Goal: Task Accomplishment & Management: Manage account settings

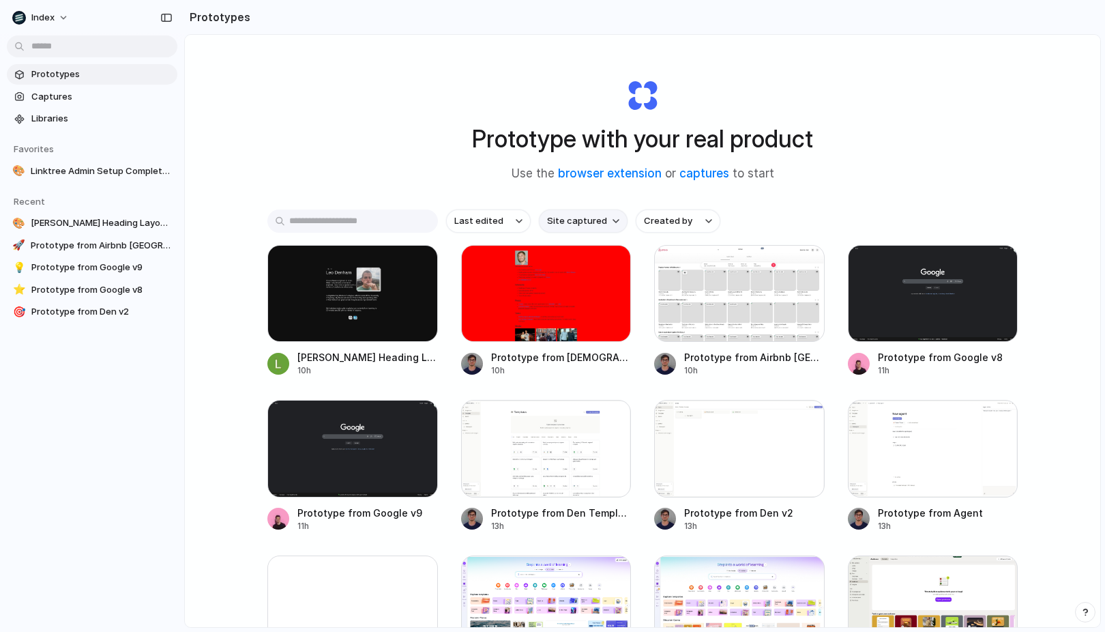
click at [563, 216] on span "Site captured" at bounding box center [577, 221] width 60 height 14
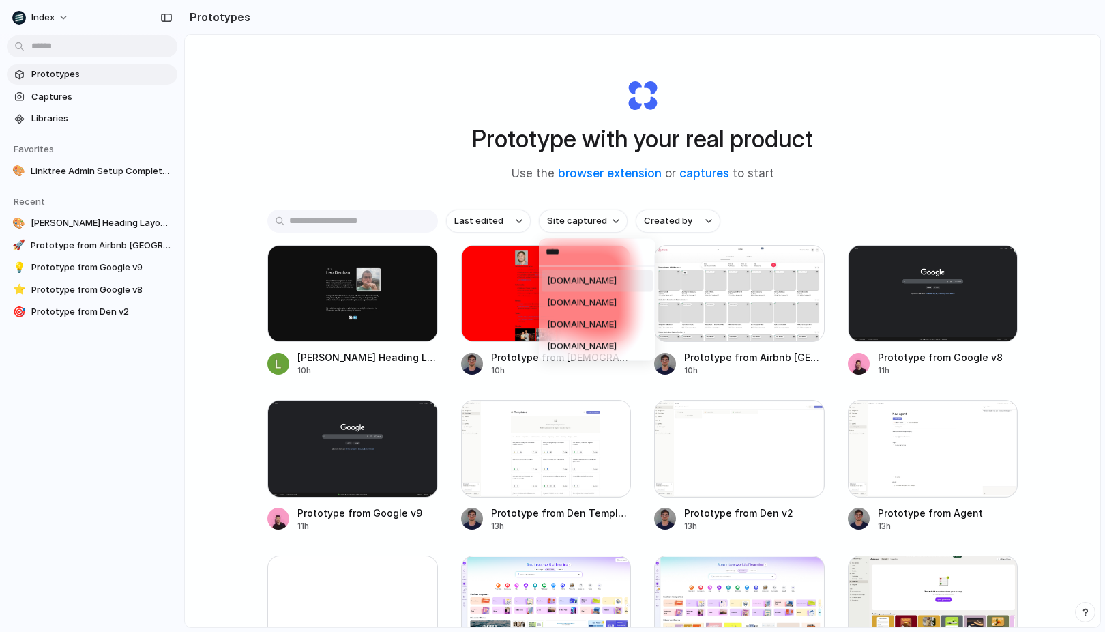
type input "*****"
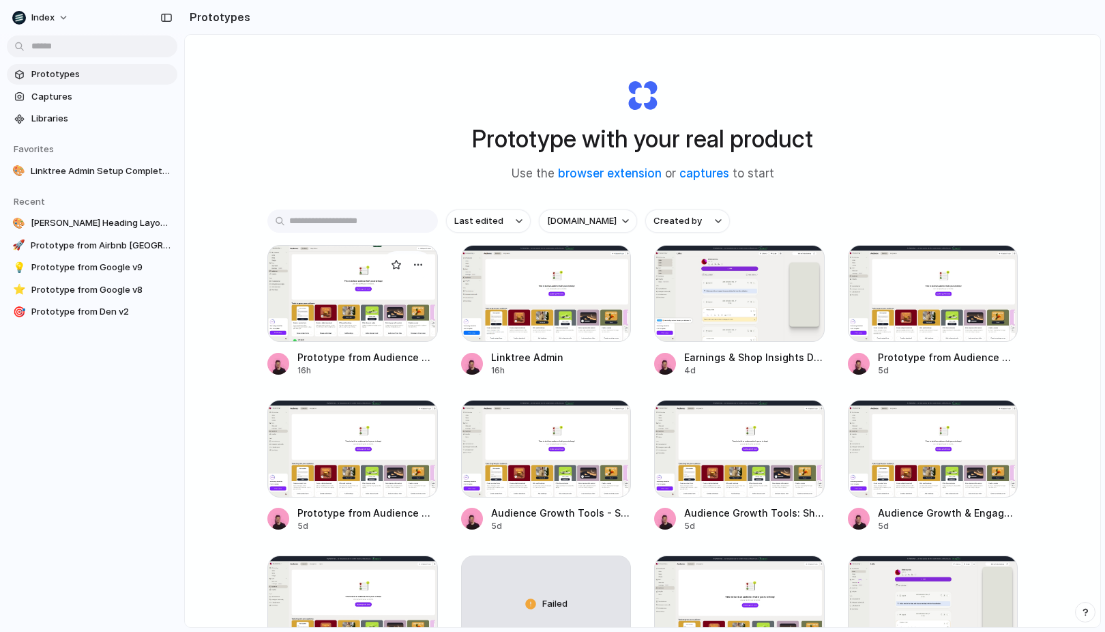
click at [369, 291] on div at bounding box center [352, 293] width 171 height 97
click at [508, 296] on div at bounding box center [546, 293] width 171 height 97
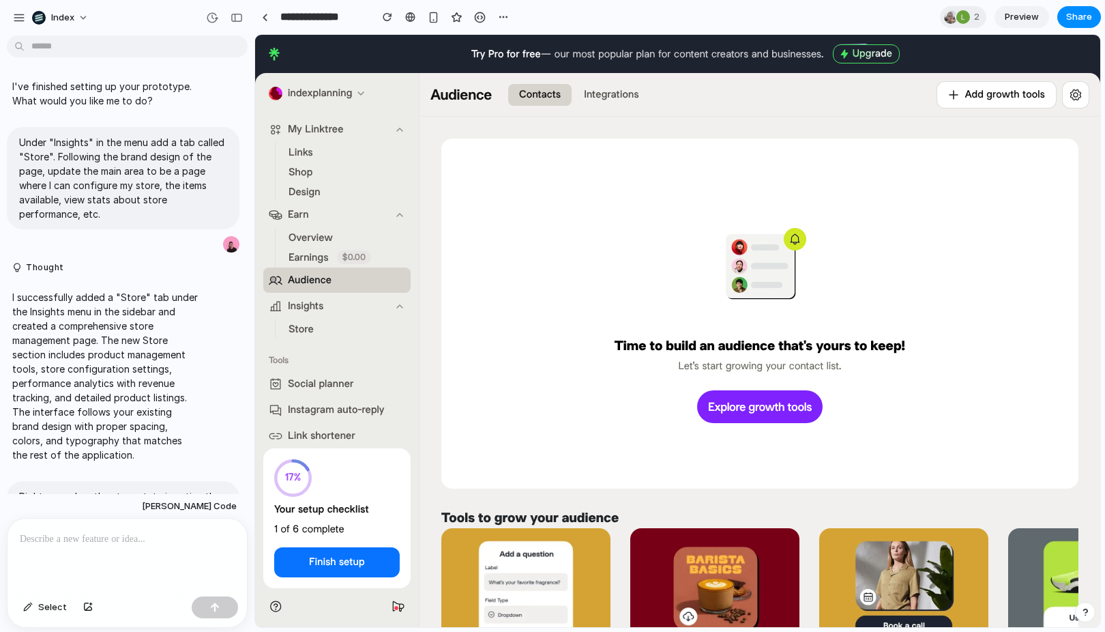
scroll to position [943, 0]
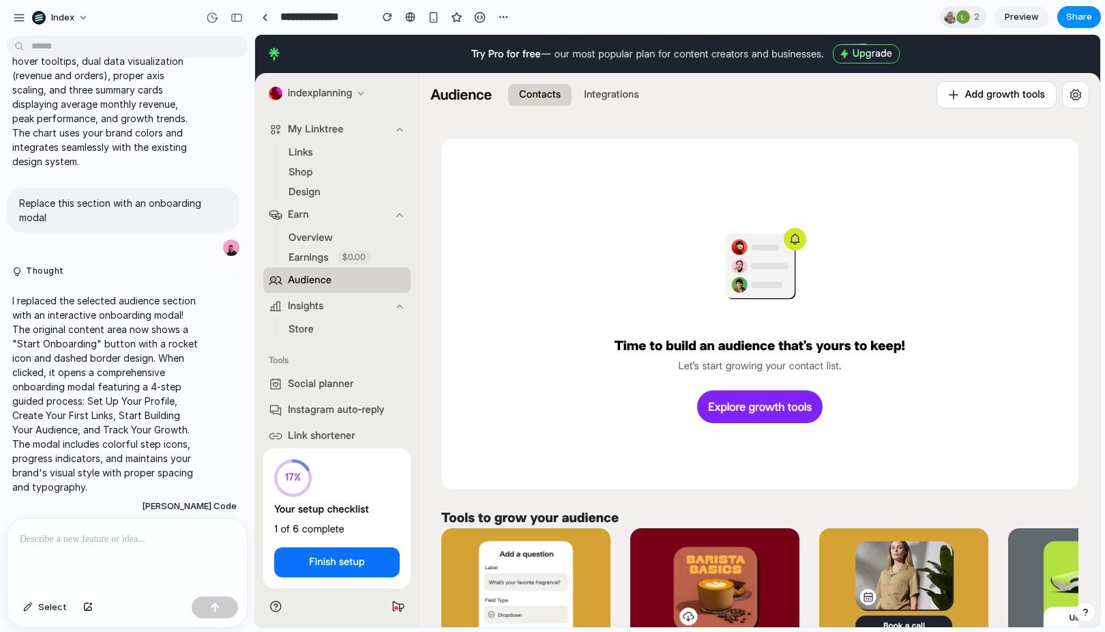
click at [300, 331] on span "Store" at bounding box center [301, 329] width 25 height 14
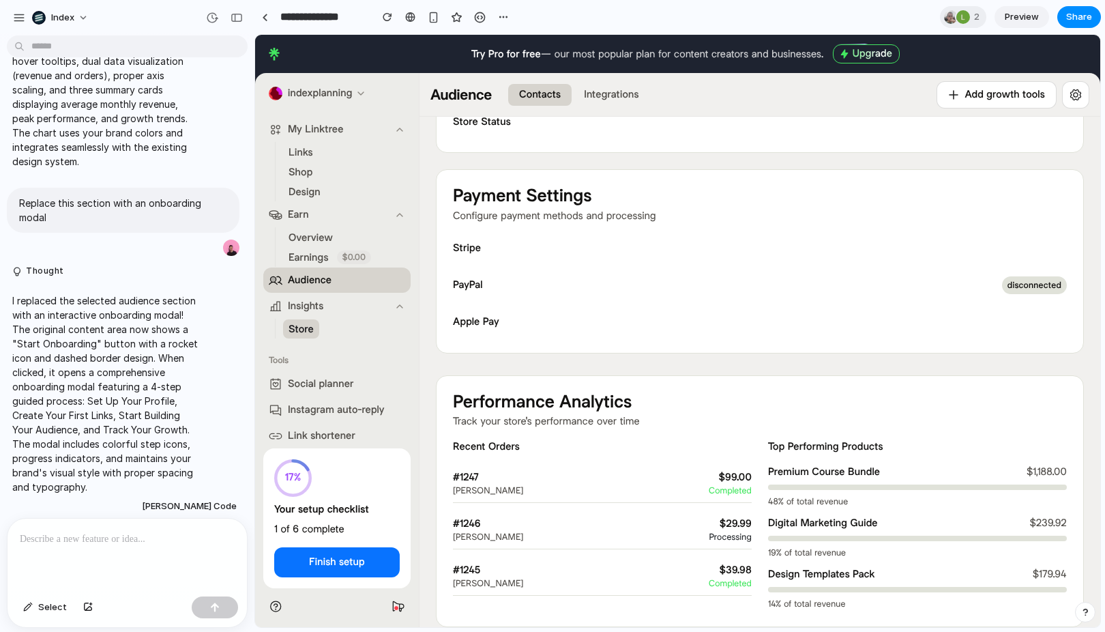
scroll to position [373, 0]
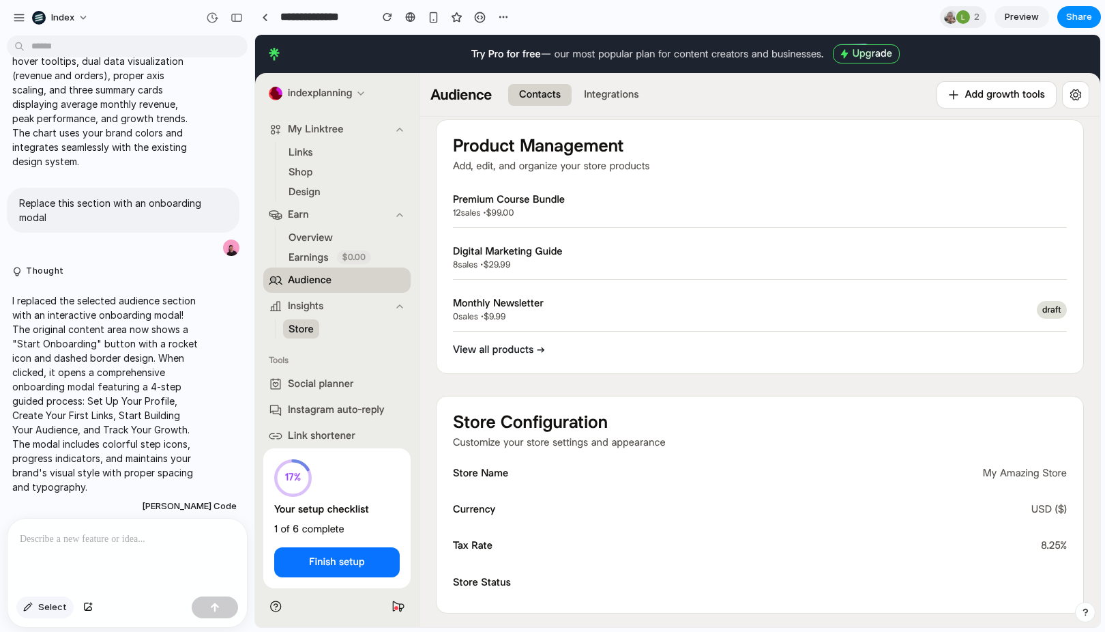
click at [59, 606] on span "Select" at bounding box center [52, 607] width 29 height 14
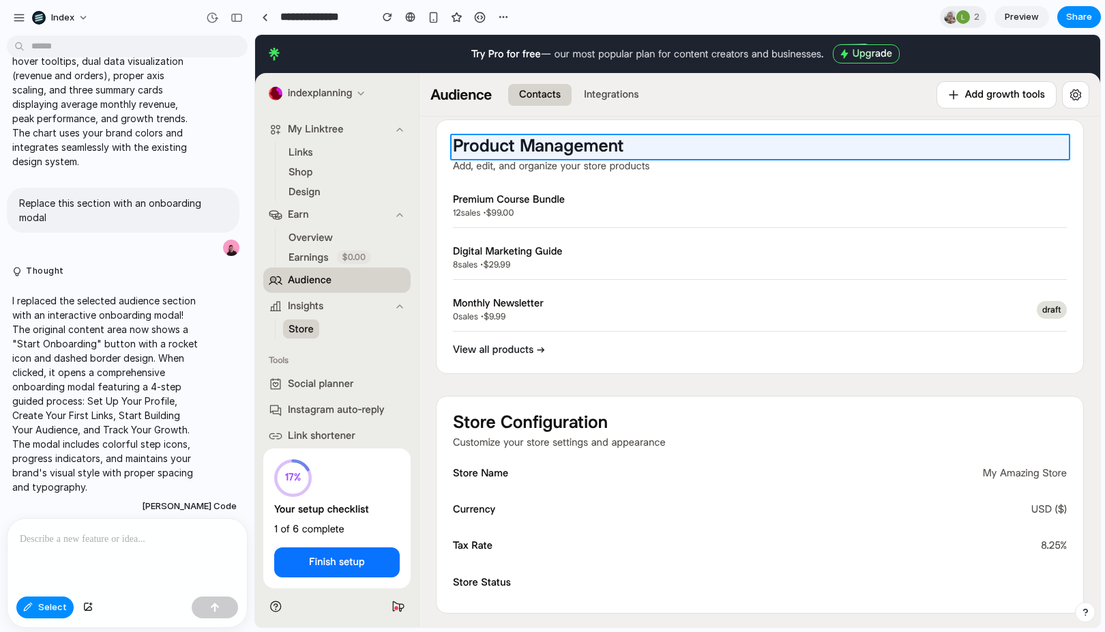
click at [509, 145] on div at bounding box center [678, 330] width 844 height 591
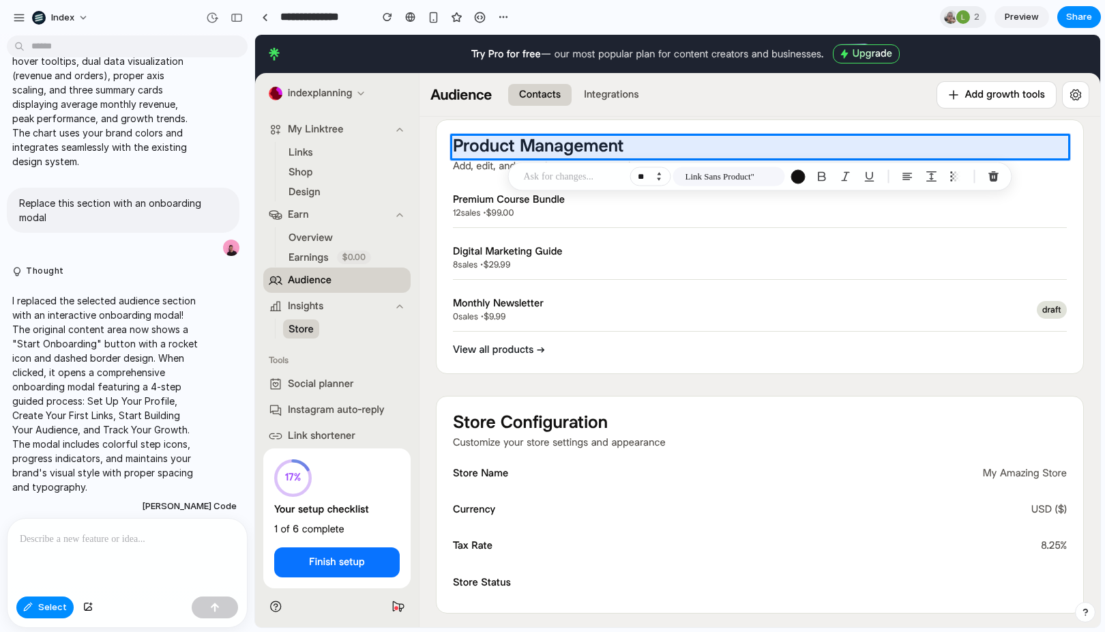
click at [656, 180] on button "Decrement" at bounding box center [659, 179] width 14 height 7
type input "**"
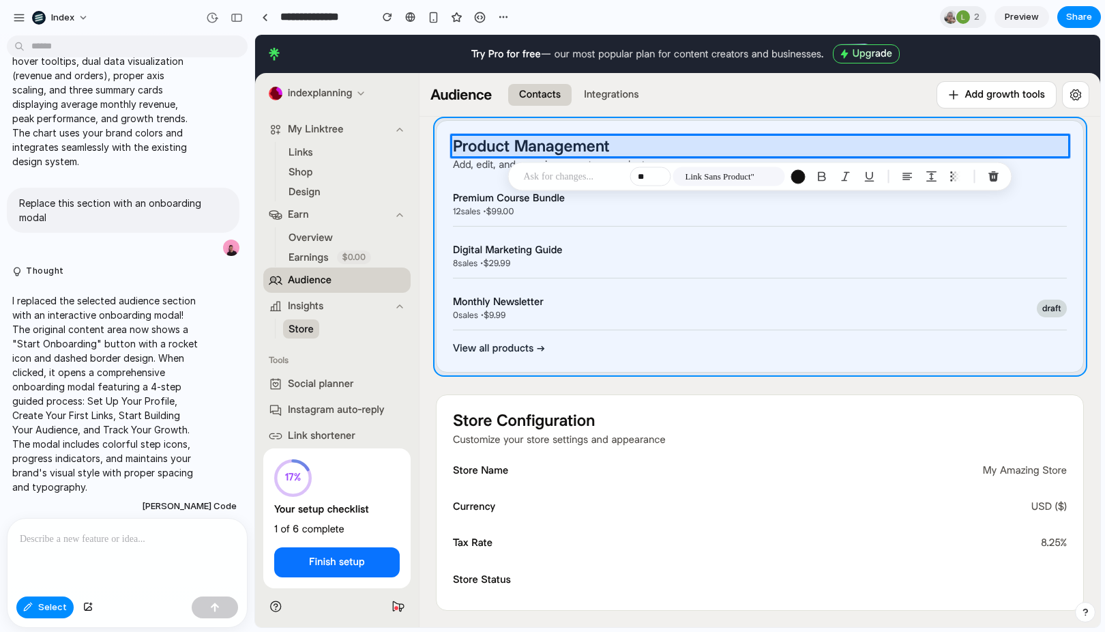
click at [449, 347] on div at bounding box center [678, 330] width 844 height 591
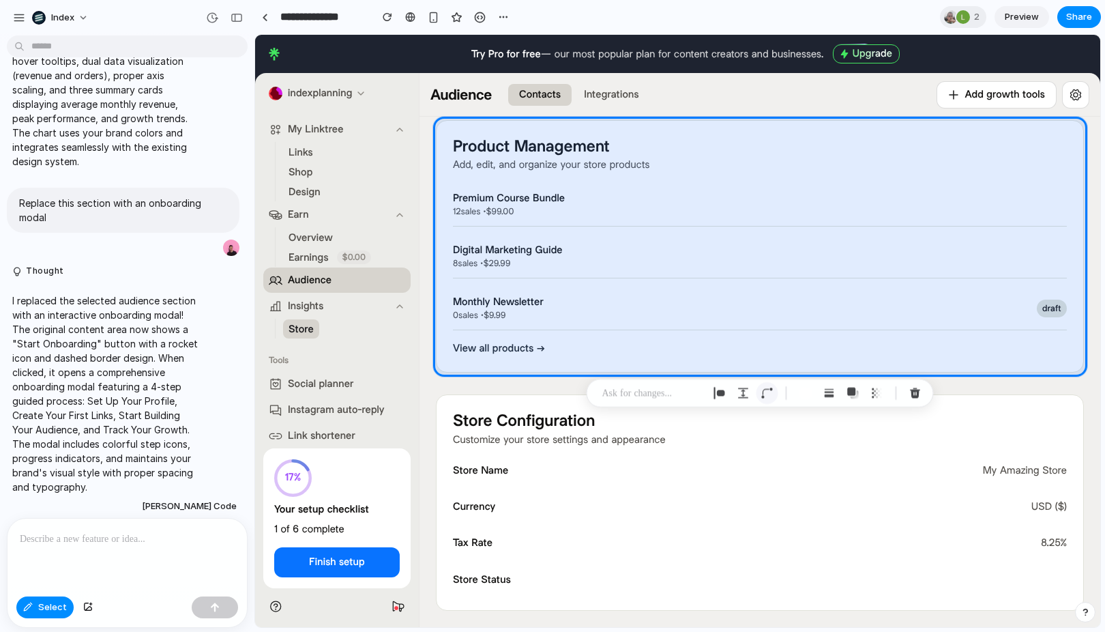
click at [762, 392] on div "button" at bounding box center [767, 393] width 12 height 12
type input "**"
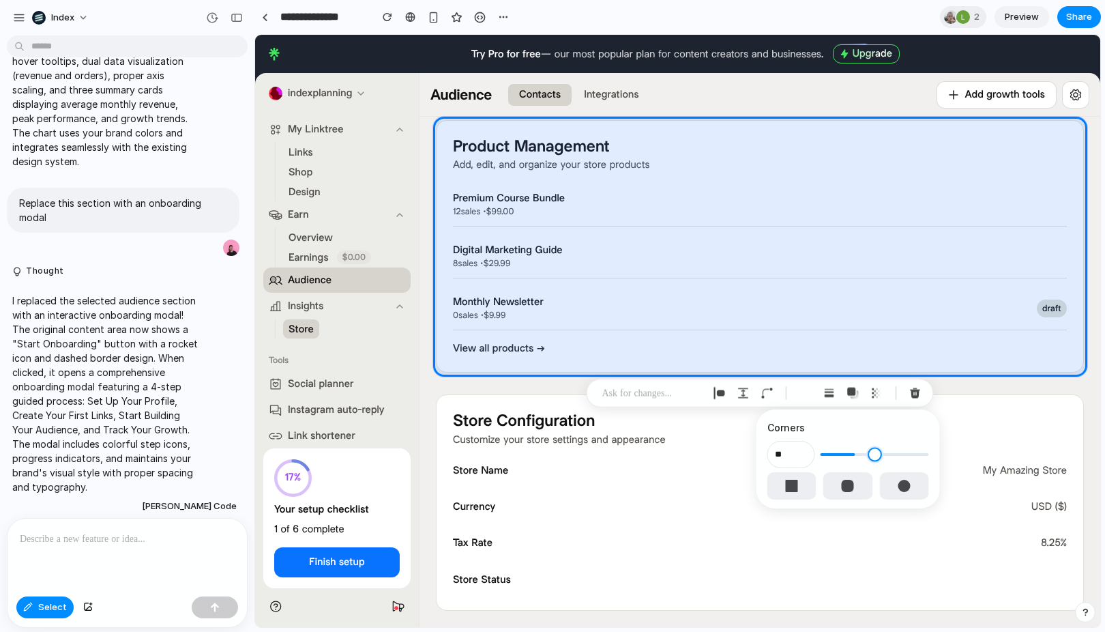
type input "**"
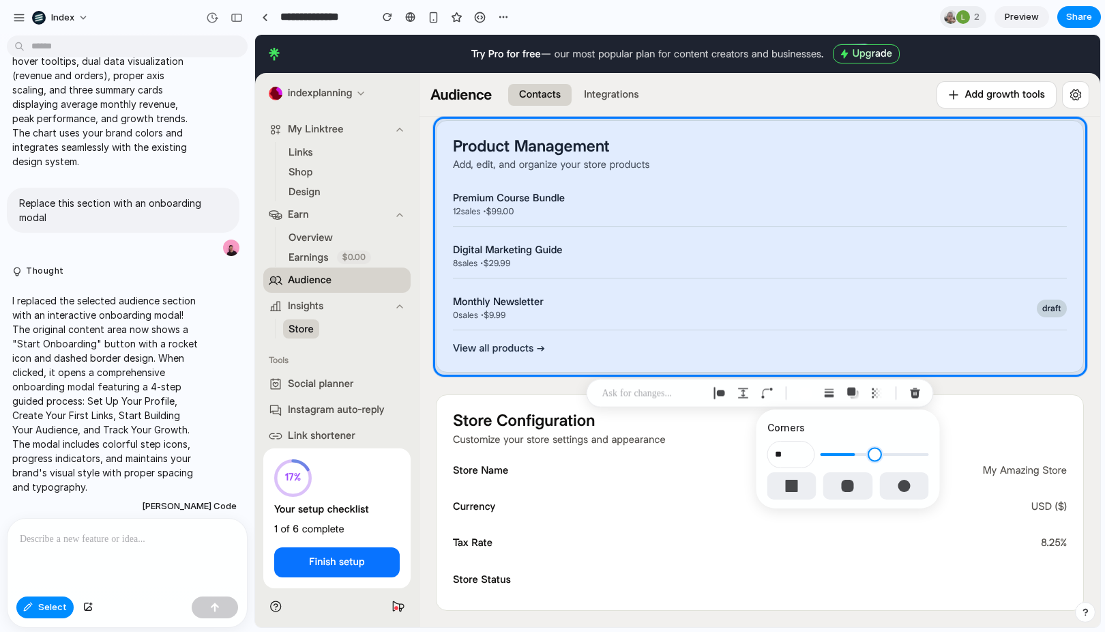
type input "**"
type input "*"
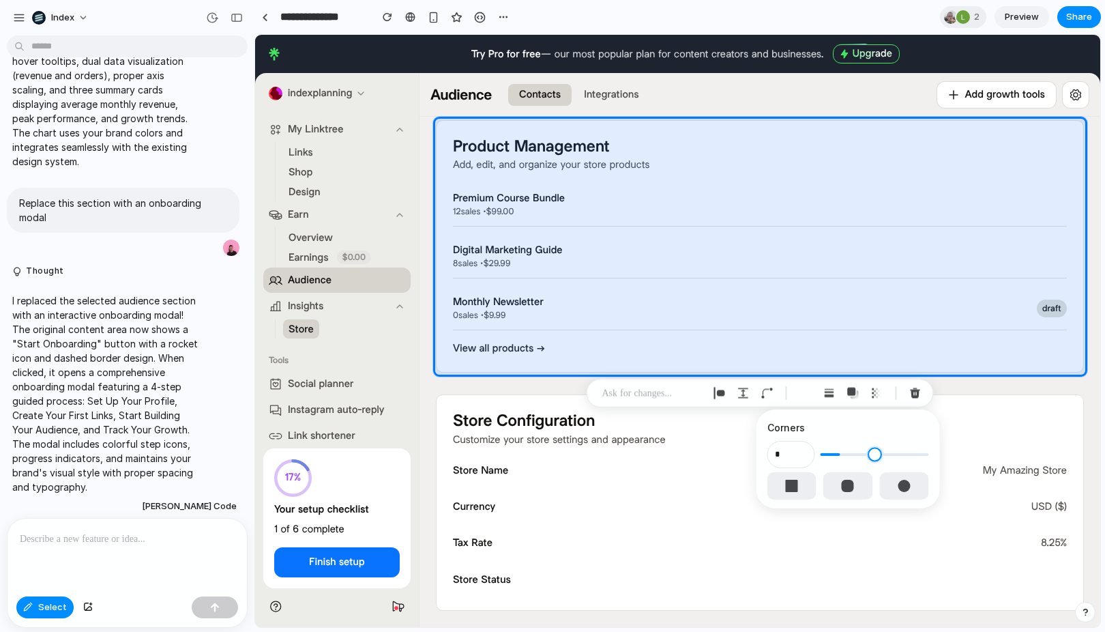
type input "*"
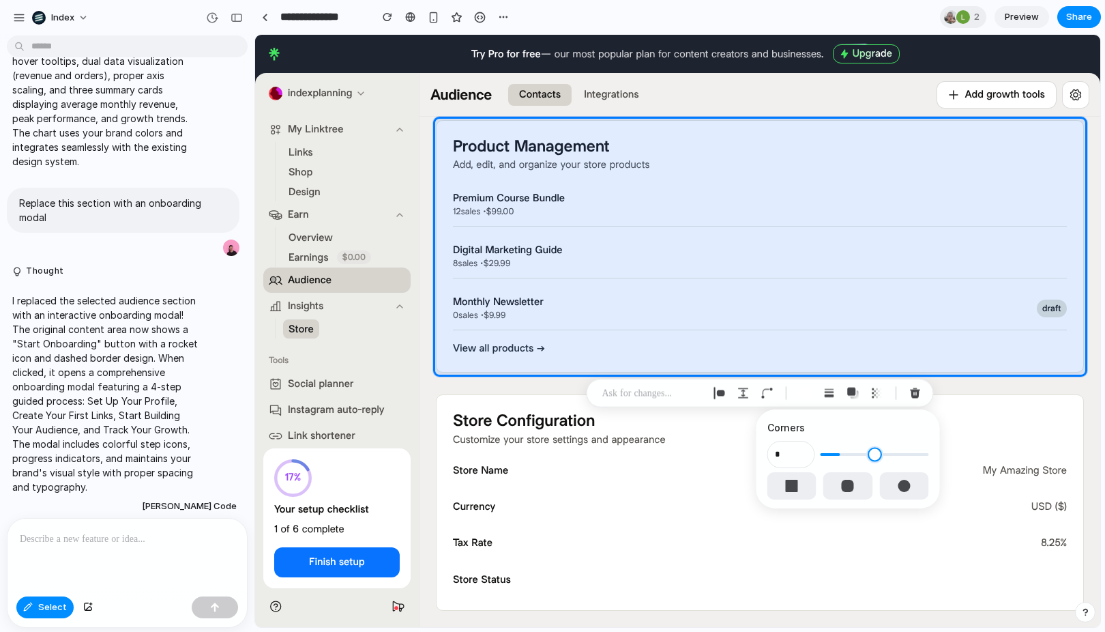
type input "*"
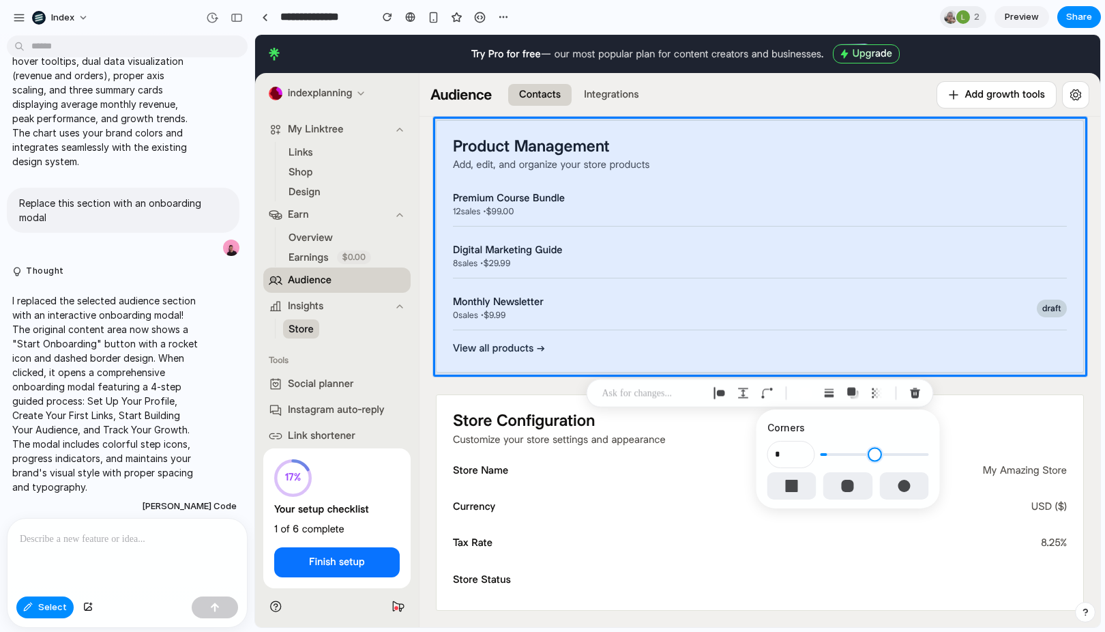
type input "*"
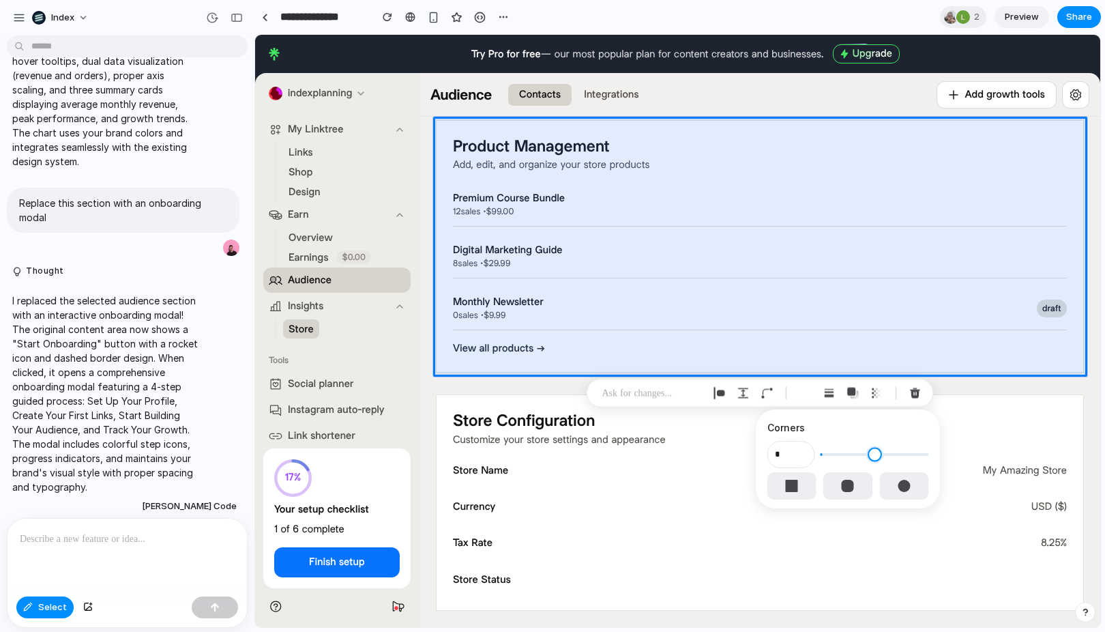
type input "*"
drag, startPoint x: 848, startPoint y: 453, endPoint x: 827, endPoint y: 459, distance: 21.4
type input "*"
click at [827, 459] on input "range" at bounding box center [875, 454] width 108 height 14
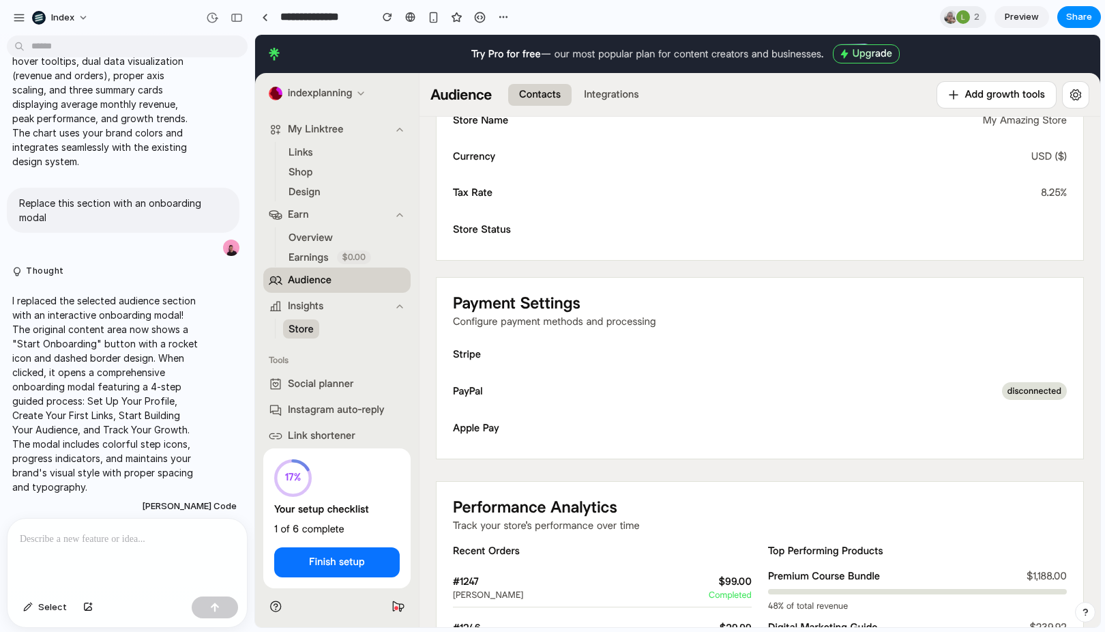
scroll to position [0, 0]
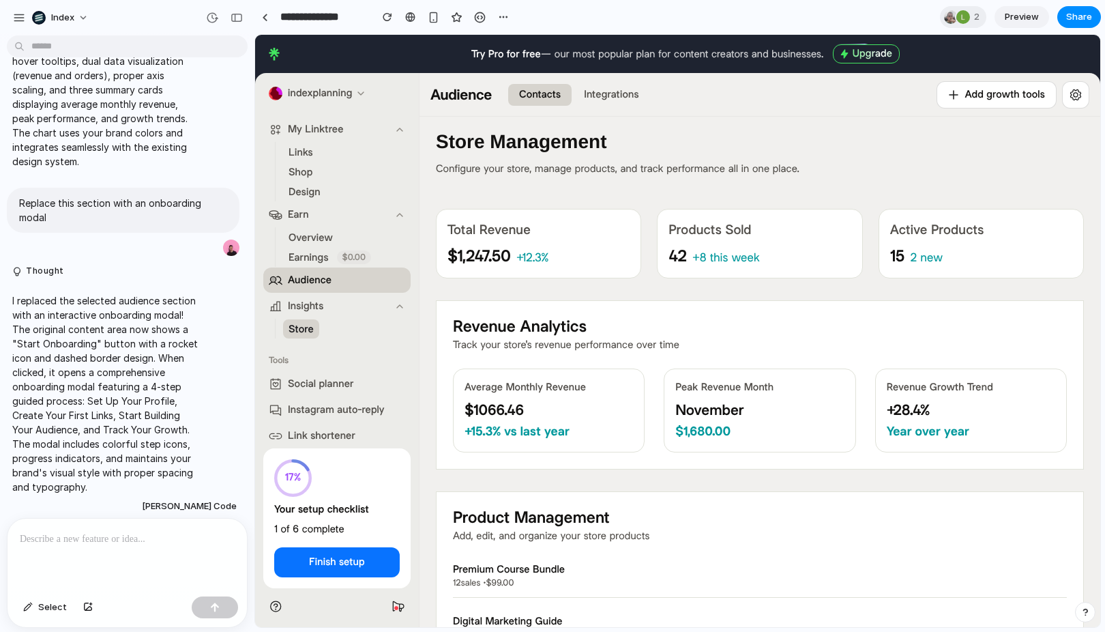
click at [150, 578] on div at bounding box center [127, 554] width 239 height 72
click at [1076, 23] on span "Share" at bounding box center [1079, 17] width 26 height 14
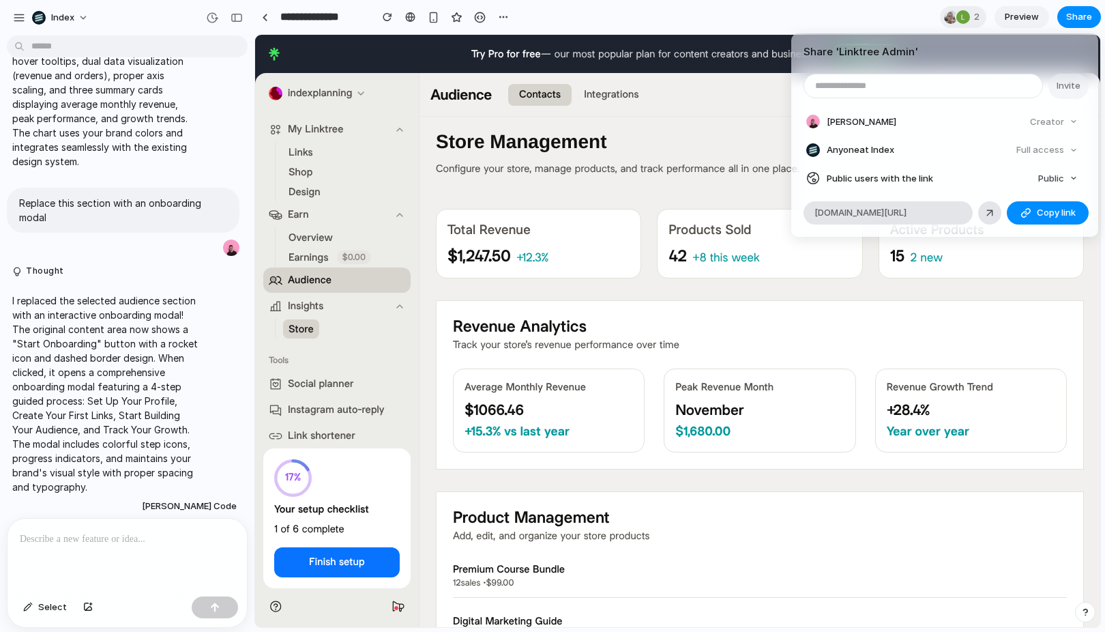
click at [1016, 192] on article "Share ' Linktree Admin ' Invite Simon Kubica Creator Anyone at Index Full acces…" at bounding box center [944, 134] width 307 height 203
click at [1069, 12] on div "Share ' Linktree Admin ' Invite Simon Kubica Creator Anyone at Index Full acces…" at bounding box center [552, 316] width 1105 height 632
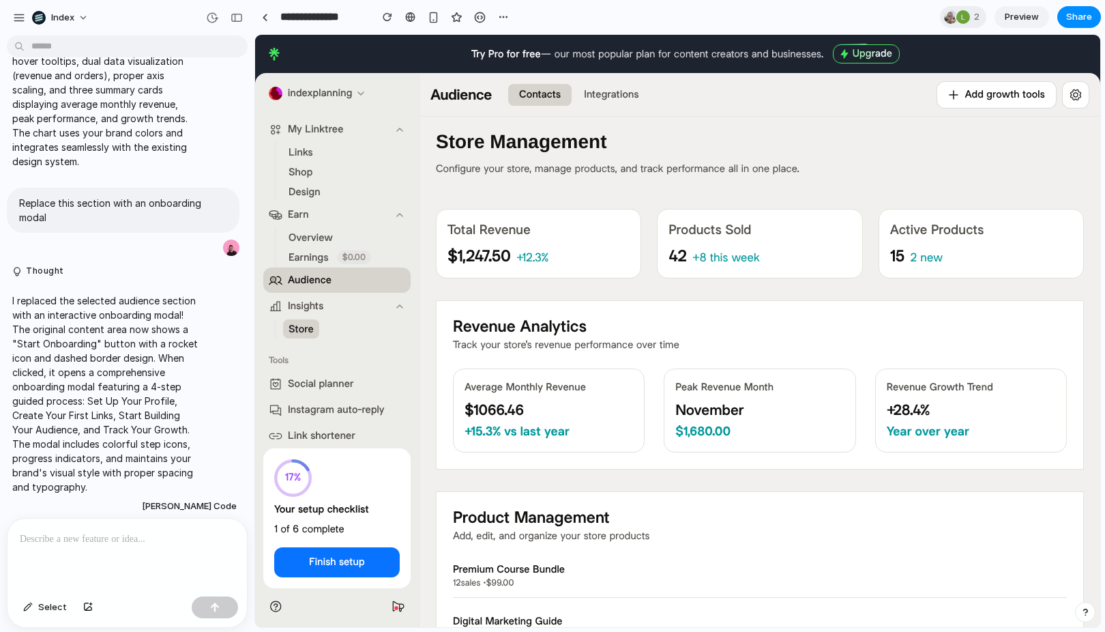
click at [111, 564] on div at bounding box center [127, 554] width 239 height 72
click at [128, 559] on div at bounding box center [127, 554] width 239 height 72
click at [496, 267] on div "Total Revenue $1,247.50 +12.3%" at bounding box center [538, 244] width 205 height 70
click at [435, 21] on div "button" at bounding box center [434, 18] width 12 height 12
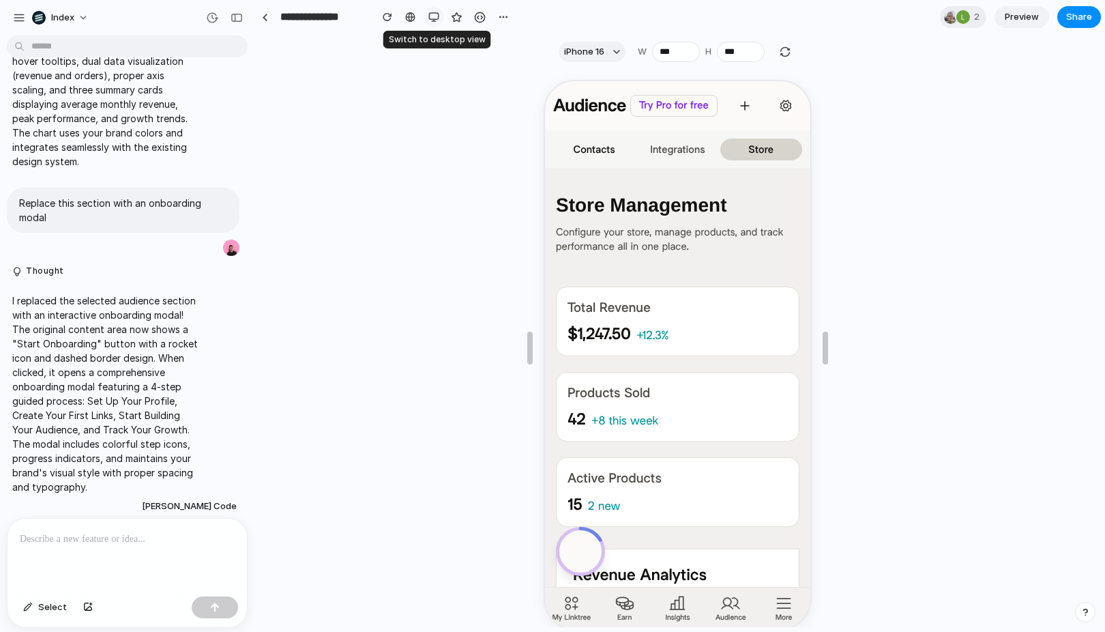
click at [435, 21] on div "button" at bounding box center [433, 17] width 11 height 11
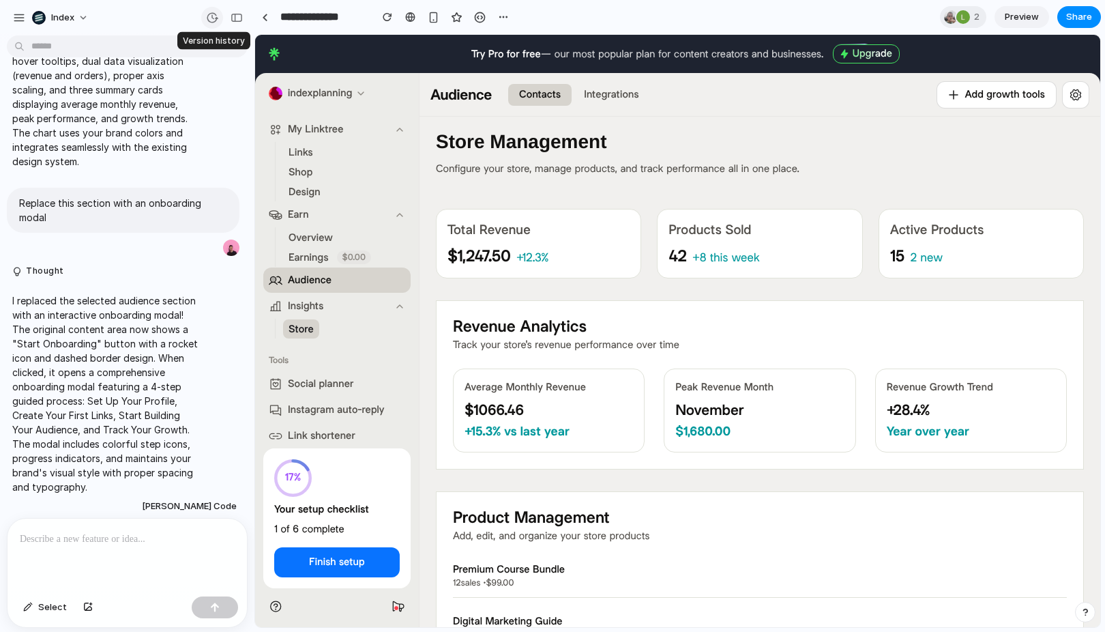
click at [216, 17] on div "button" at bounding box center [212, 18] width 12 height 12
click at [211, 17] on div "Restored from Version 20 Current Version 23 4d ago Restore Version 22 4d ago Re…" at bounding box center [552, 316] width 1105 height 632
click at [262, 18] on div at bounding box center [265, 18] width 6 height 8
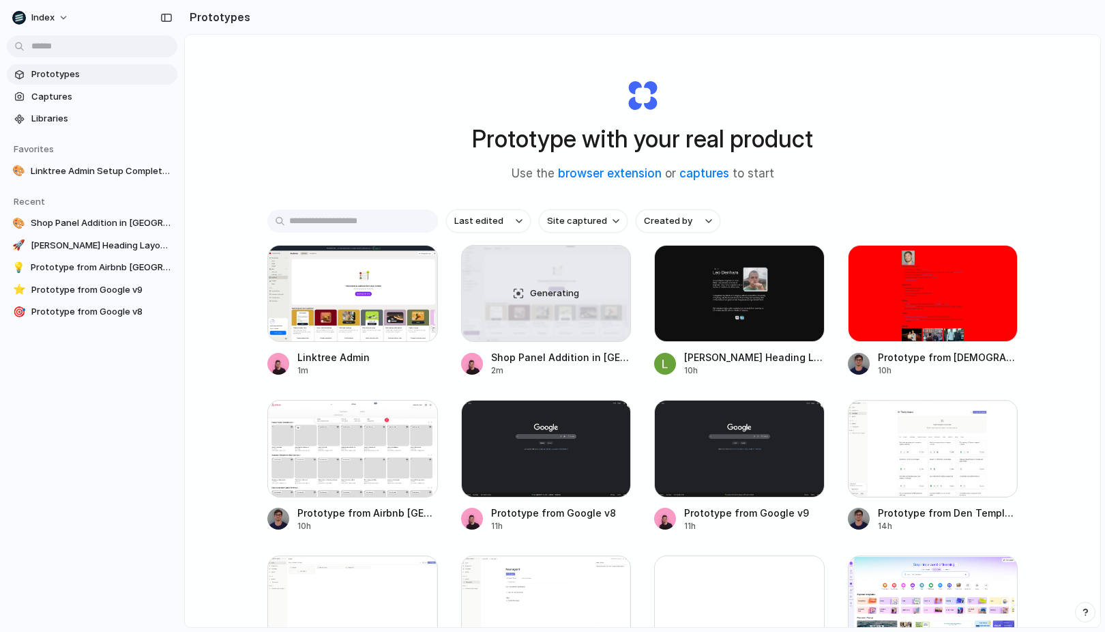
click at [439, 222] on div "Last edited Site captured Created by" at bounding box center [642, 220] width 750 height 23
click at [393, 195] on div "Prototype with your real product Use the browser extension or captures to start" at bounding box center [643, 124] width 546 height 147
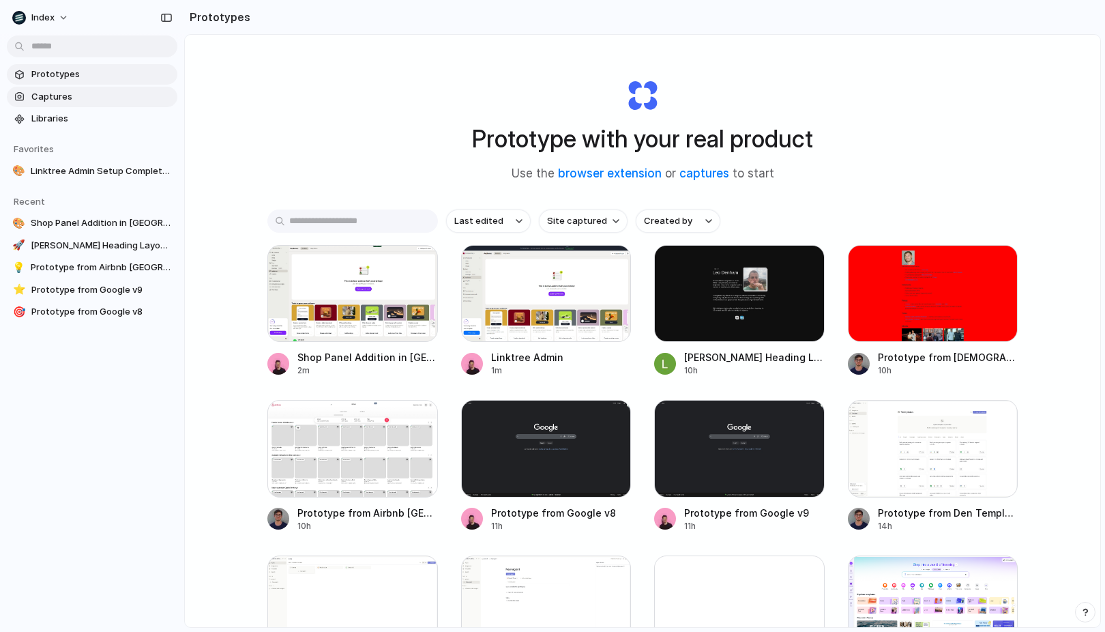
click at [98, 101] on span "Captures" at bounding box center [101, 97] width 141 height 14
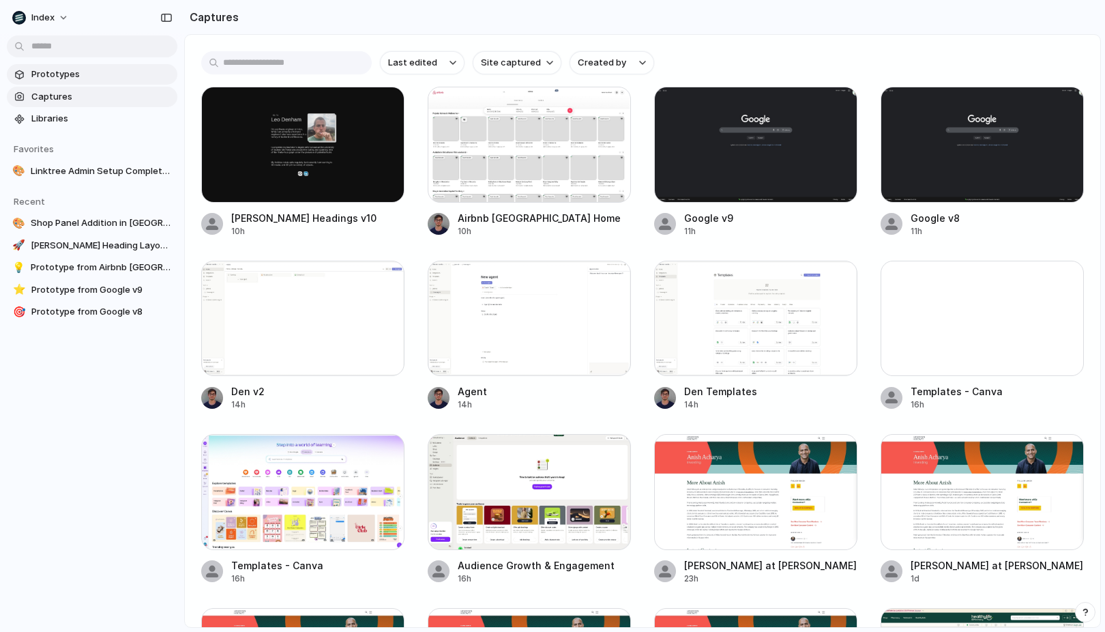
click at [58, 76] on span "Prototypes" at bounding box center [101, 75] width 141 height 14
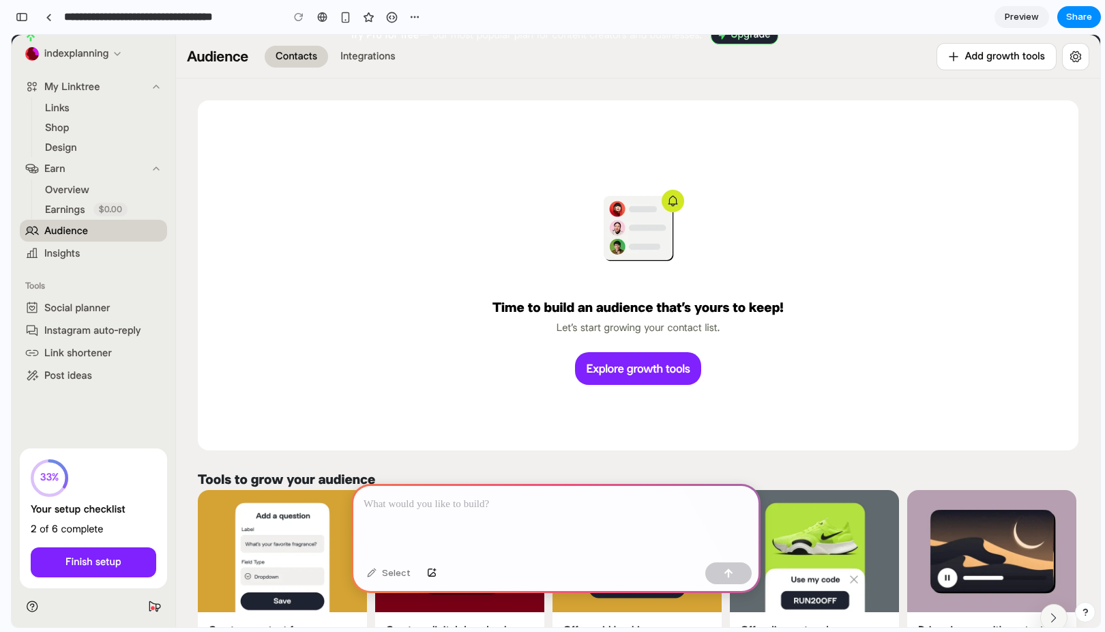
click at [514, 549] on div at bounding box center [555, 520] width 409 height 73
click at [470, 517] on div at bounding box center [555, 520] width 409 height 73
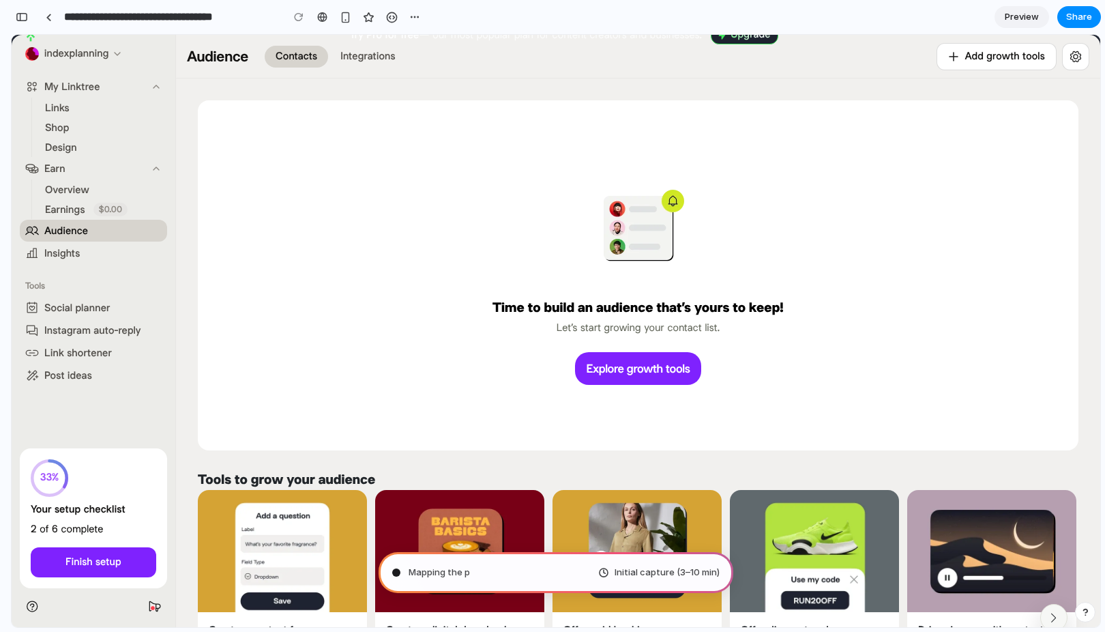
type input "**********"
